Goal: Entertainment & Leisure: Consume media (video, audio)

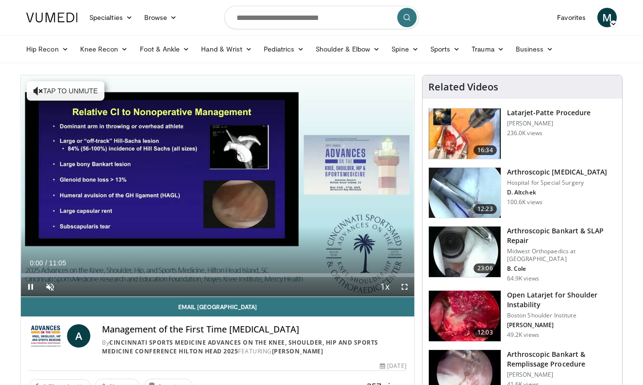
click at [404, 289] on span "Video Player" at bounding box center [404, 286] width 19 height 19
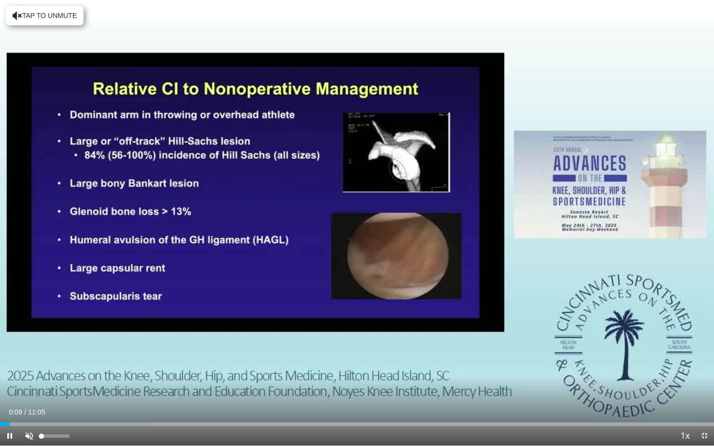
click at [27, 384] on span "Video Player" at bounding box center [28, 435] width 19 height 19
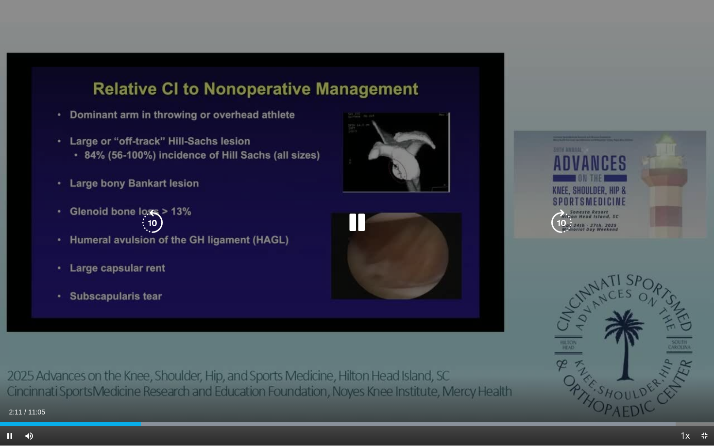
click at [361, 222] on icon "Video Player" at bounding box center [356, 222] width 27 height 27
click at [358, 225] on icon "Video Player" at bounding box center [356, 222] width 27 height 27
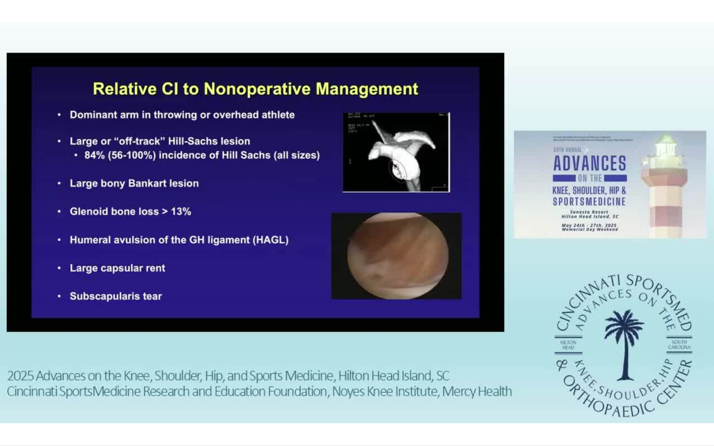
click at [563, 222] on div "20 seconds Tap to unmute" at bounding box center [357, 223] width 714 height 446
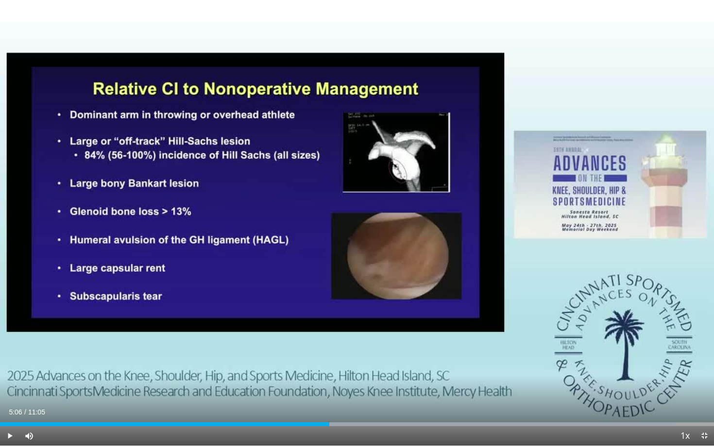
click at [563, 222] on div "20 seconds Tap to unmute" at bounding box center [357, 223] width 714 height 446
click at [353, 384] on div "Progress Bar" at bounding box center [353, 424] width 1 height 4
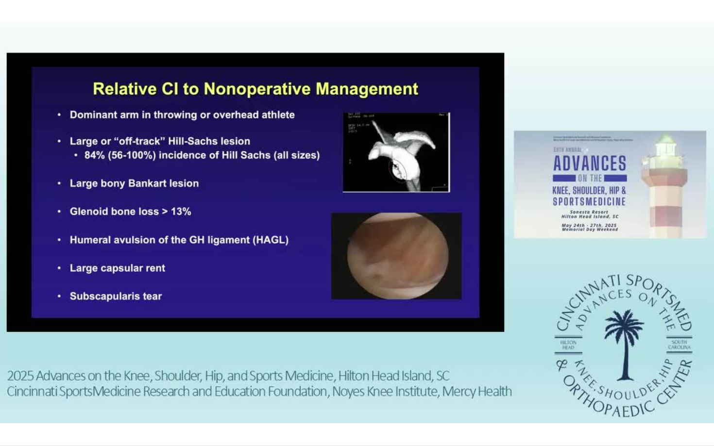
click at [353, 384] on div "20 seconds Tap to unmute" at bounding box center [357, 223] width 714 height 446
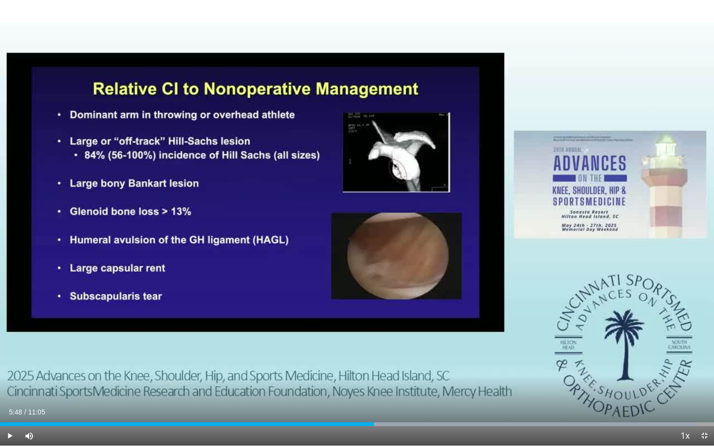
click at [11, 384] on span "Video Player" at bounding box center [9, 435] width 19 height 19
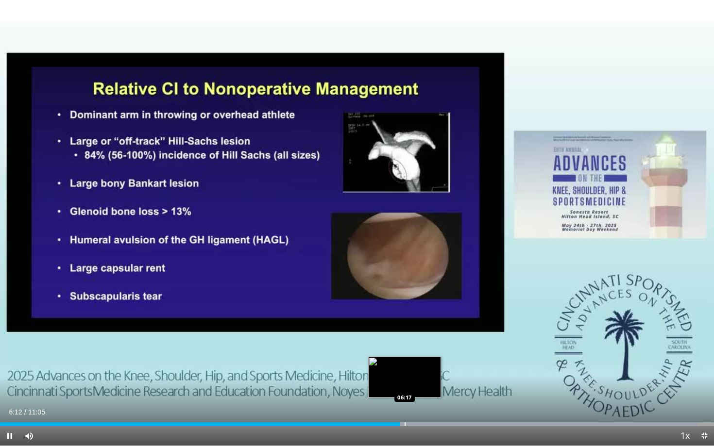
click at [404, 384] on div "Loaded : 97.64% 06:13 06:17" at bounding box center [357, 421] width 714 height 9
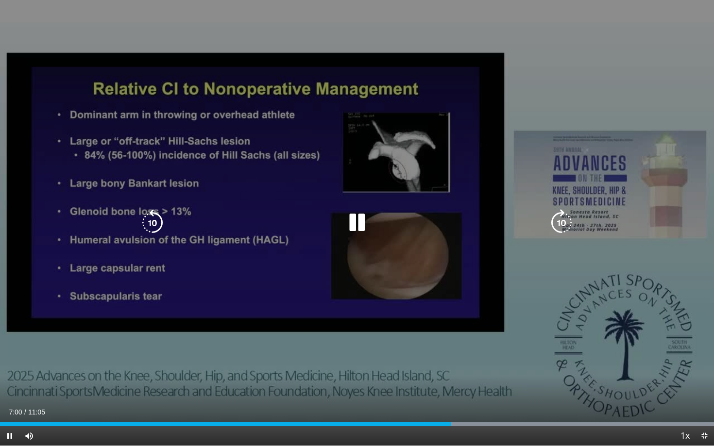
click at [353, 224] on icon "Video Player" at bounding box center [356, 222] width 27 height 27
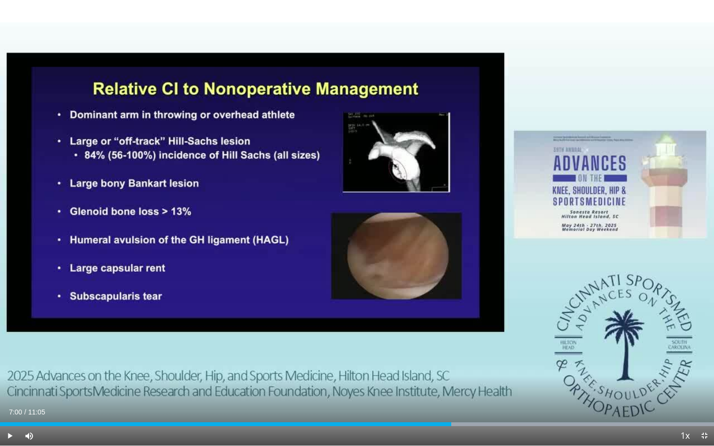
click at [10, 384] on span "Video Player" at bounding box center [9, 435] width 19 height 19
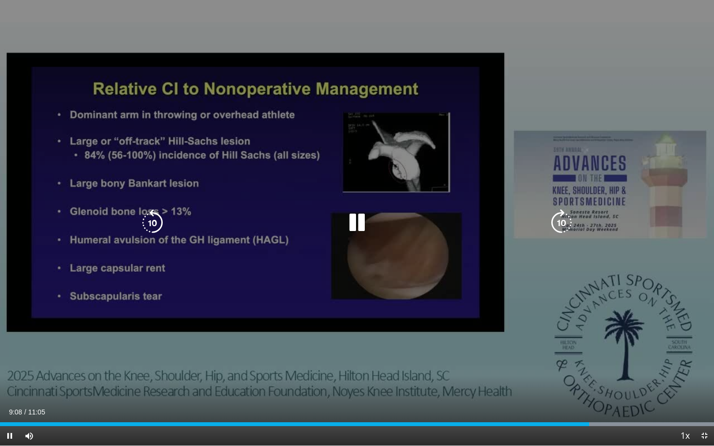
click at [355, 225] on icon "Video Player" at bounding box center [356, 222] width 27 height 27
click at [348, 357] on div "20 seconds Tap to unmute" at bounding box center [357, 223] width 714 height 446
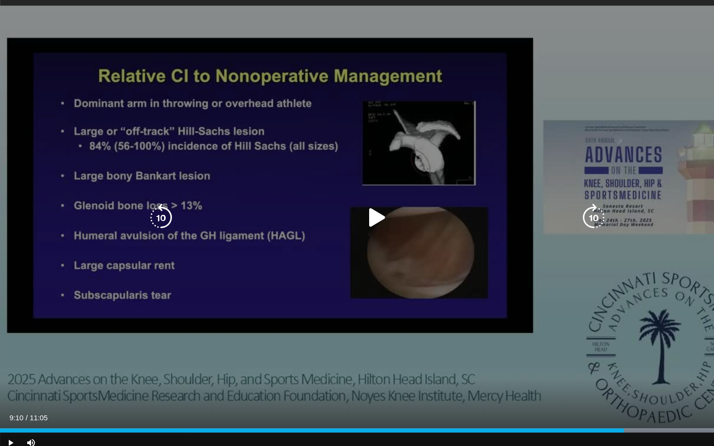
scroll to position [3, 0]
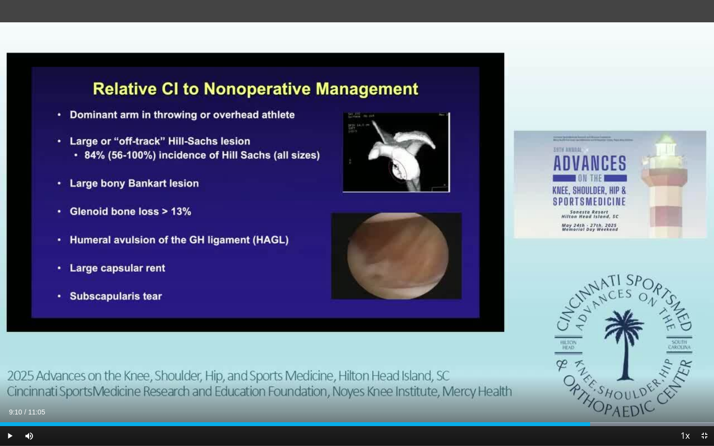
click at [11, 384] on span "Video Player" at bounding box center [9, 435] width 19 height 19
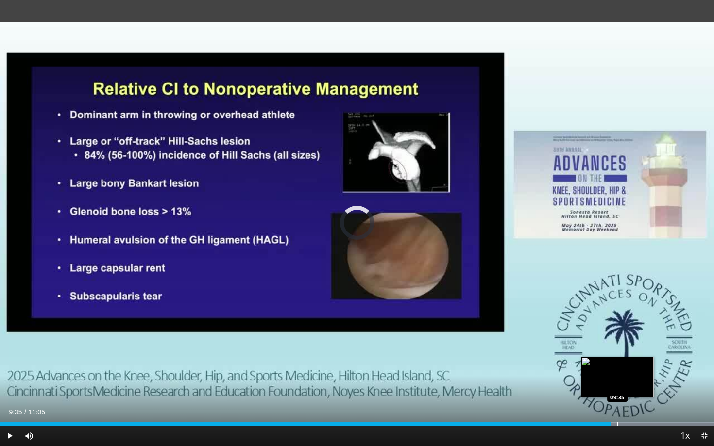
click at [617, 384] on div "Progress Bar" at bounding box center [617, 424] width 1 height 4
